Goal: Task Accomplishment & Management: Use online tool/utility

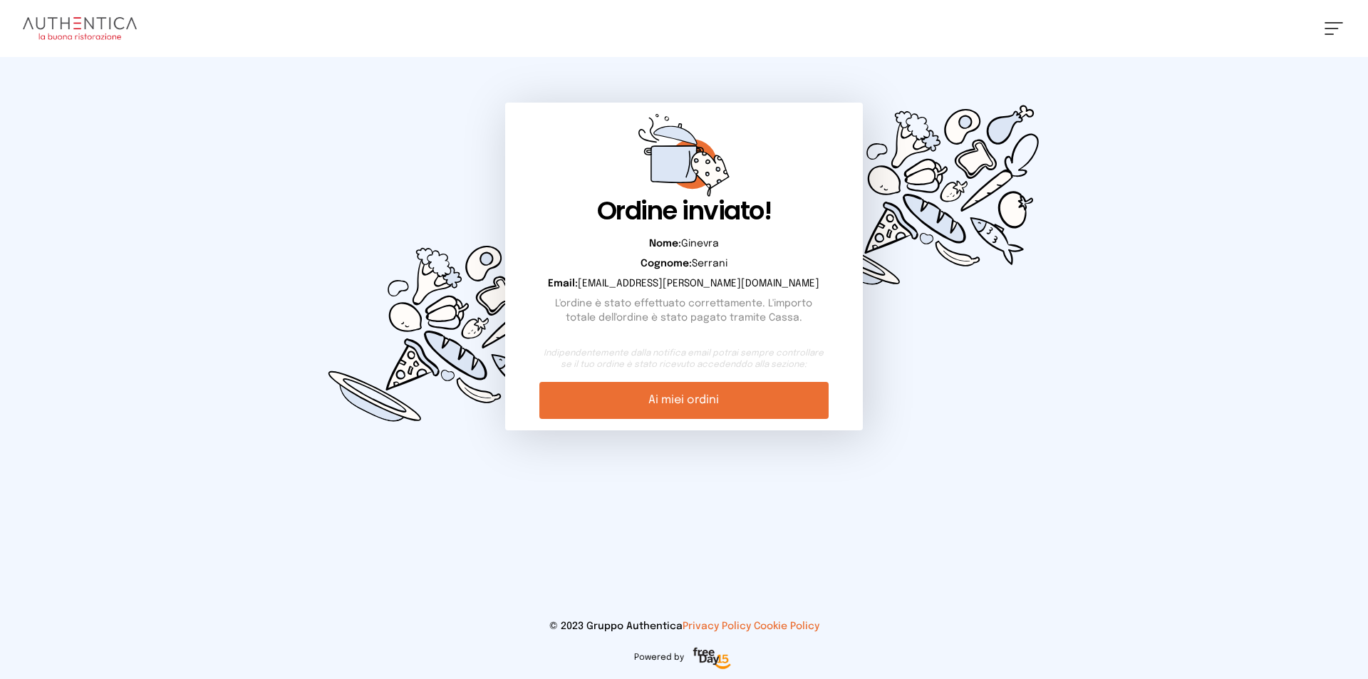
click at [98, 19] on img at bounding box center [80, 28] width 114 height 23
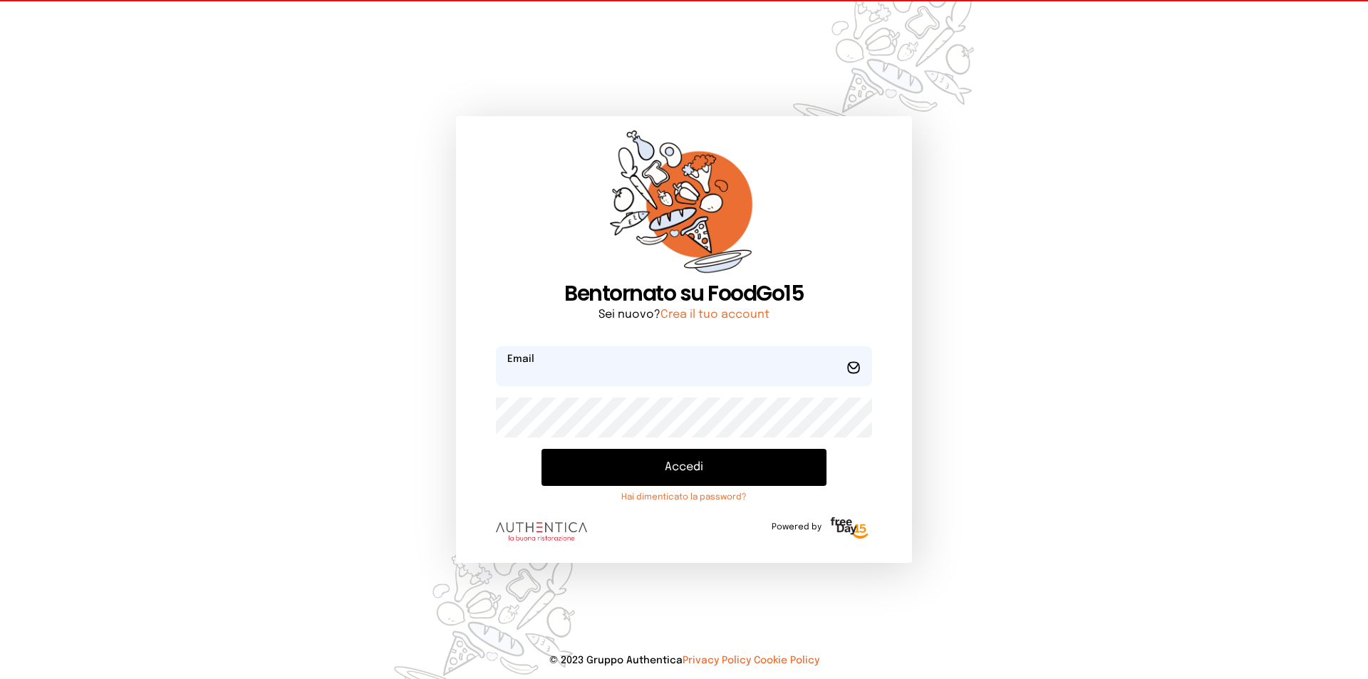
type input "**********"
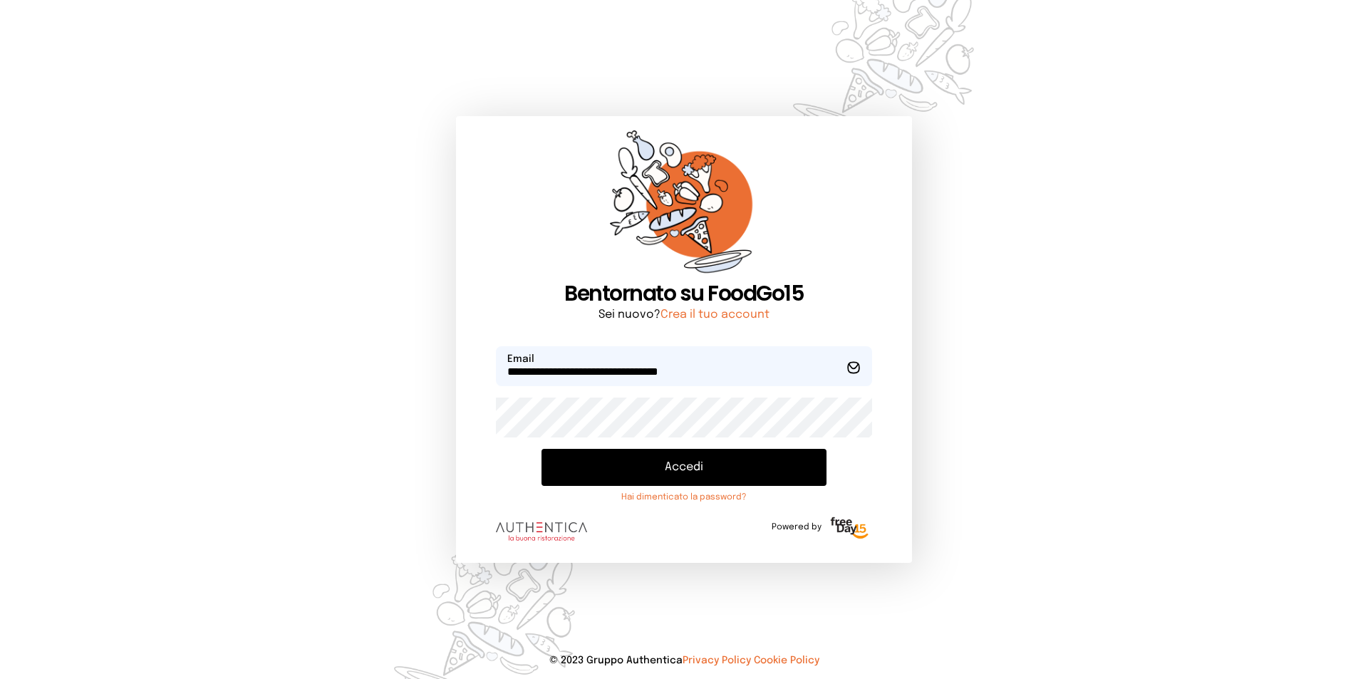
click at [796, 452] on button "Accedi" at bounding box center [683, 467] width 285 height 37
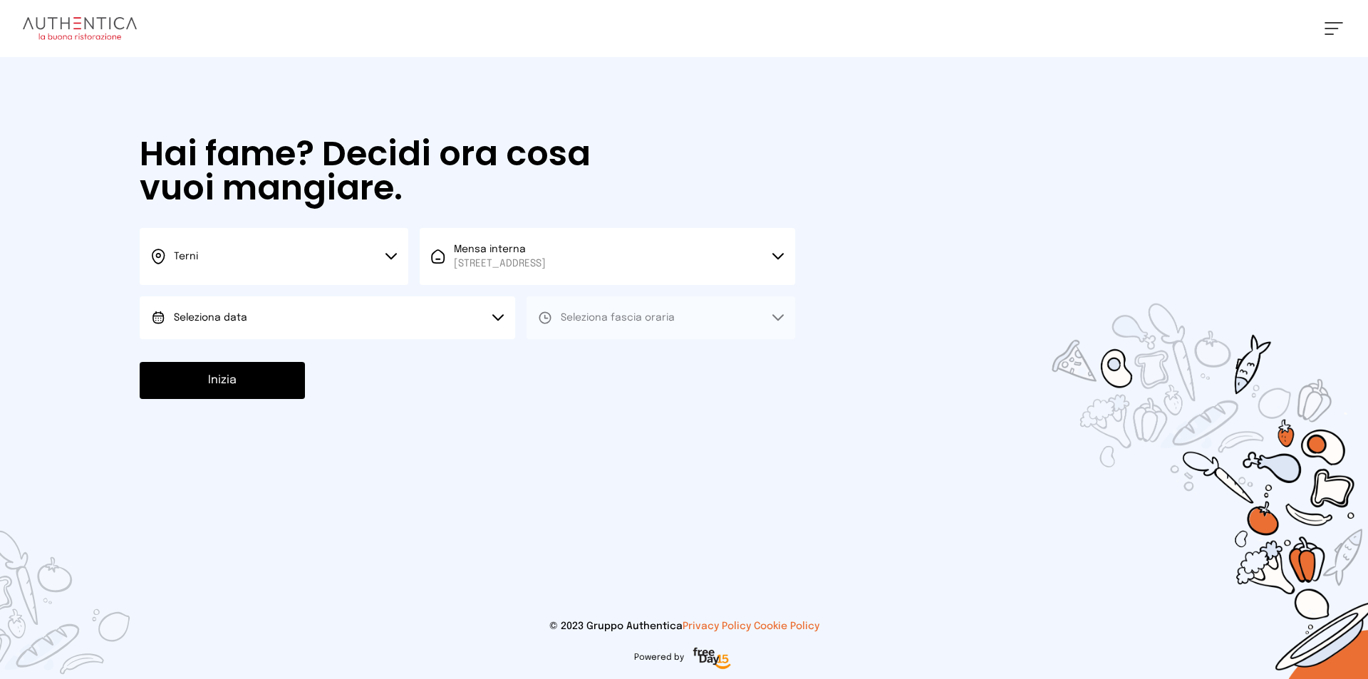
click at [113, 313] on div "[PERSON_NAME] Impostazioni Wallet Home I miei ordini Nuova ricerca Elenco aller…" at bounding box center [684, 339] width 1368 height 679
click at [199, 318] on span "Seleziona data" at bounding box center [210, 318] width 73 height 10
click at [226, 357] on span "Oggi, [DATE]" at bounding box center [204, 357] width 60 height 14
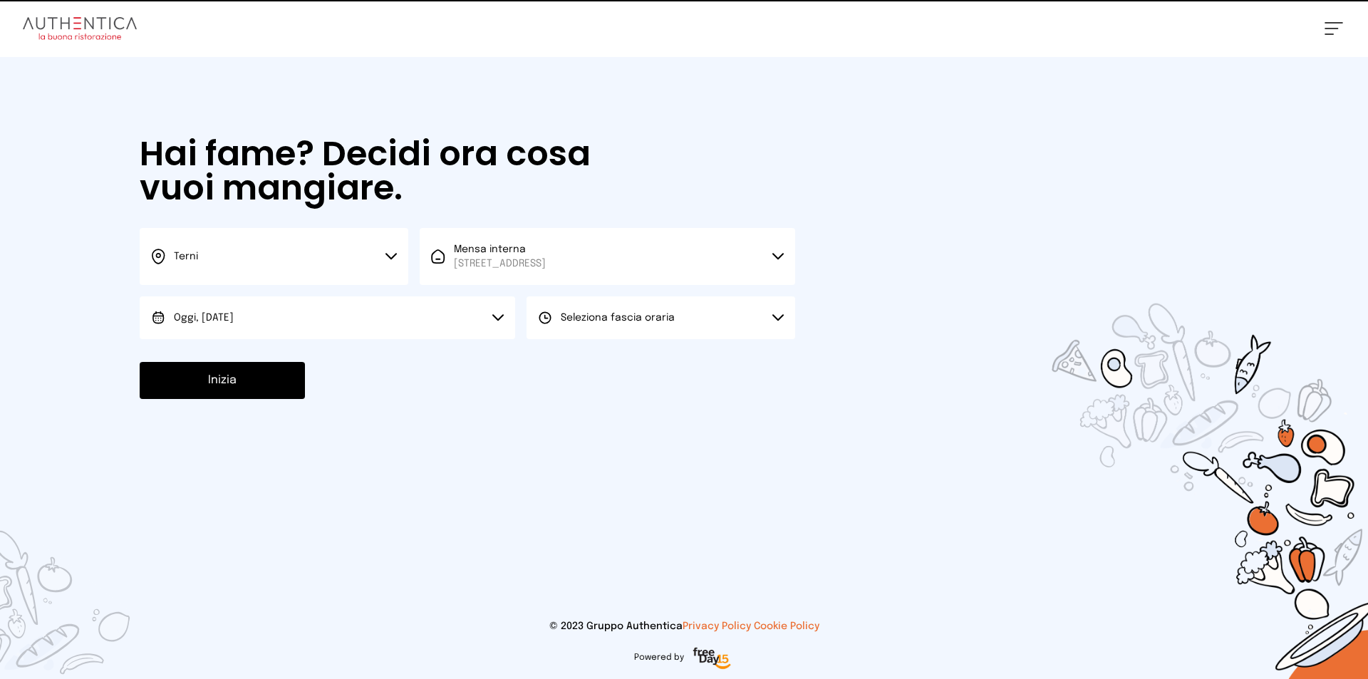
click at [618, 317] on span "Seleziona fascia oraria" at bounding box center [618, 318] width 114 height 10
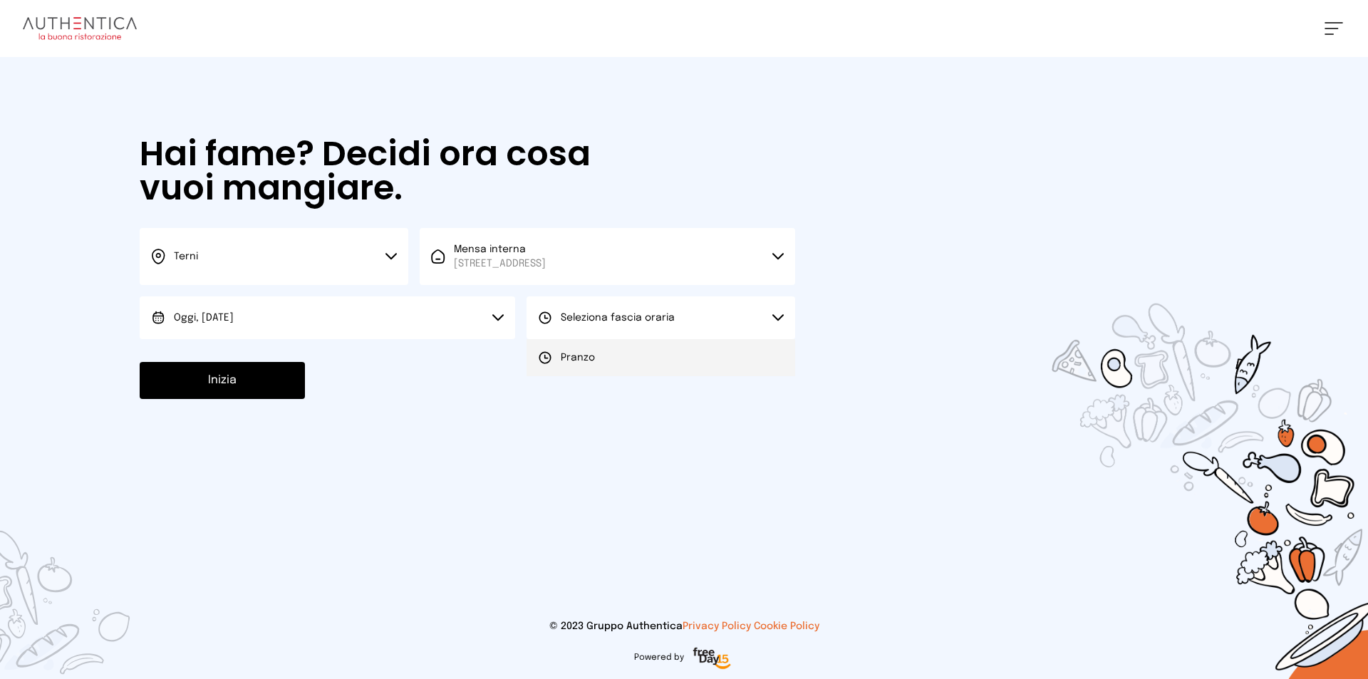
click at [603, 354] on li "Pranzo" at bounding box center [660, 357] width 269 height 37
click at [326, 369] on div "Inizia" at bounding box center [467, 380] width 655 height 37
drag, startPoint x: 318, startPoint y: 377, endPoint x: 310, endPoint y: 381, distance: 9.6
click at [316, 380] on div "Inizia" at bounding box center [467, 380] width 655 height 37
click at [298, 370] on button "Inizia" at bounding box center [222, 380] width 165 height 37
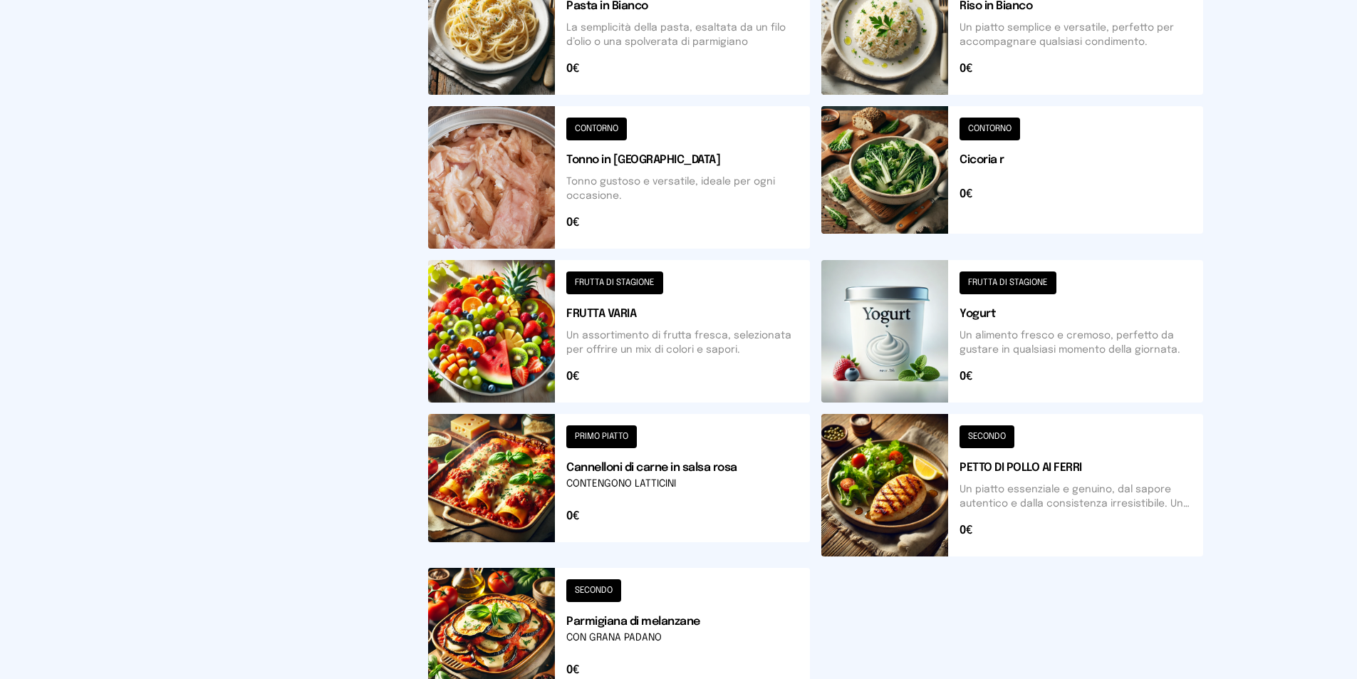
scroll to position [202, 0]
